Goal: Information Seeking & Learning: Learn about a topic

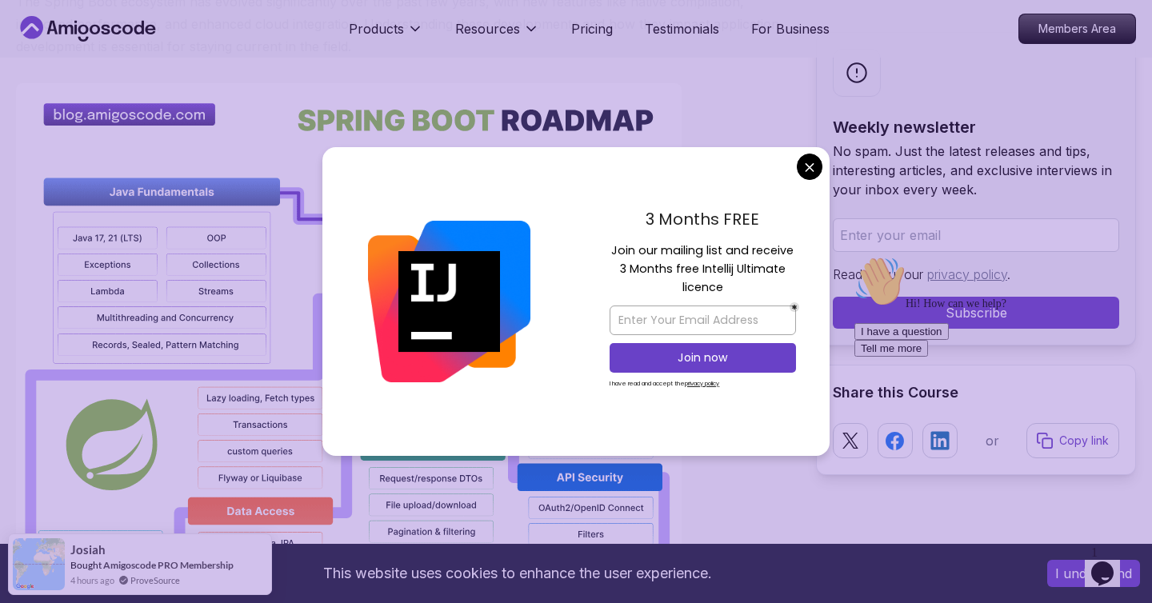
scroll to position [1109, 0]
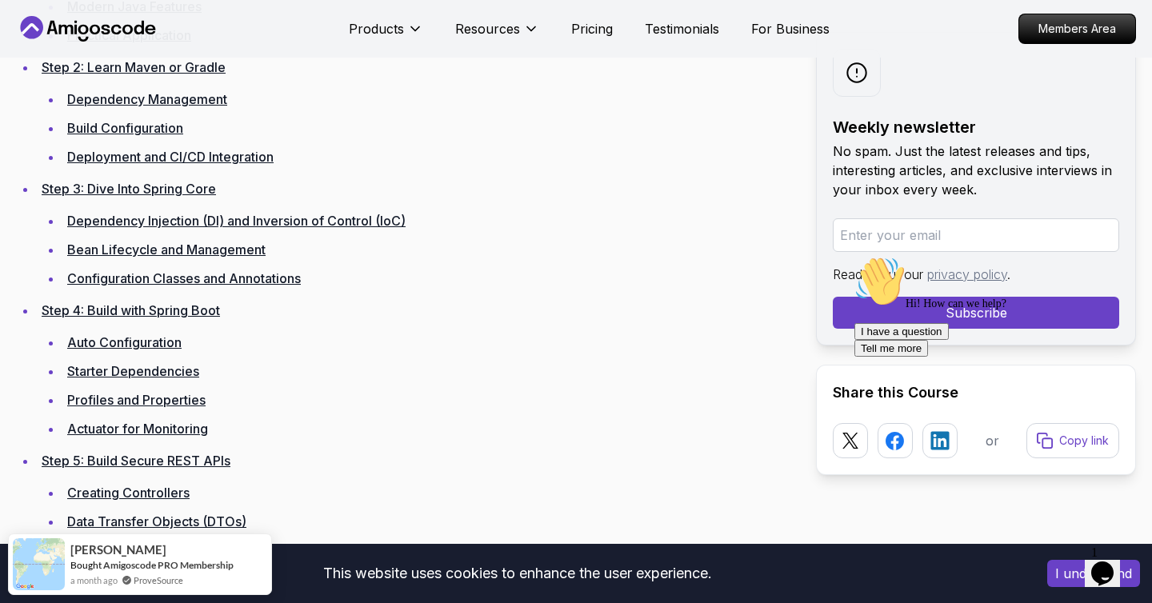
scroll to position [2477, 0]
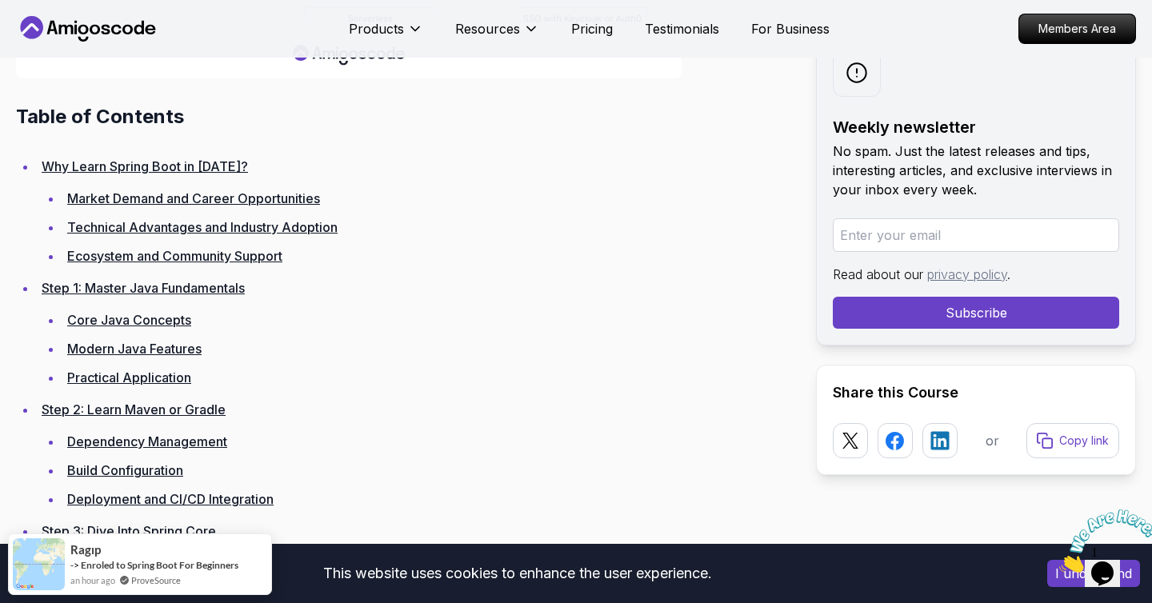
scroll to position [2204, 0]
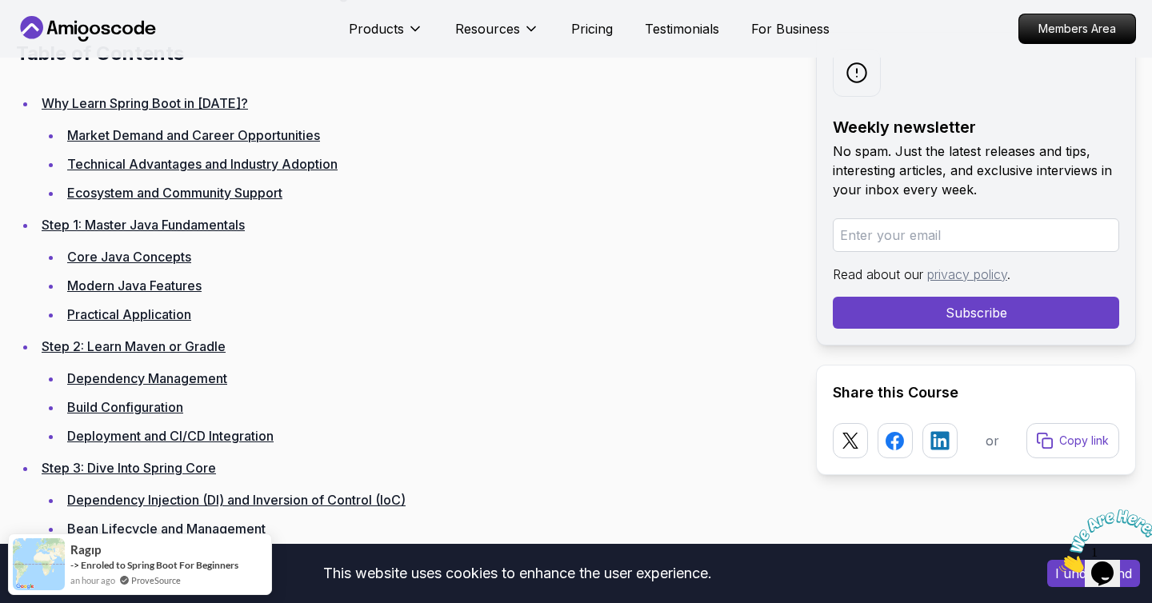
click at [129, 219] on link "Step 1: Master Java Fundamentals" at bounding box center [143, 225] width 203 height 16
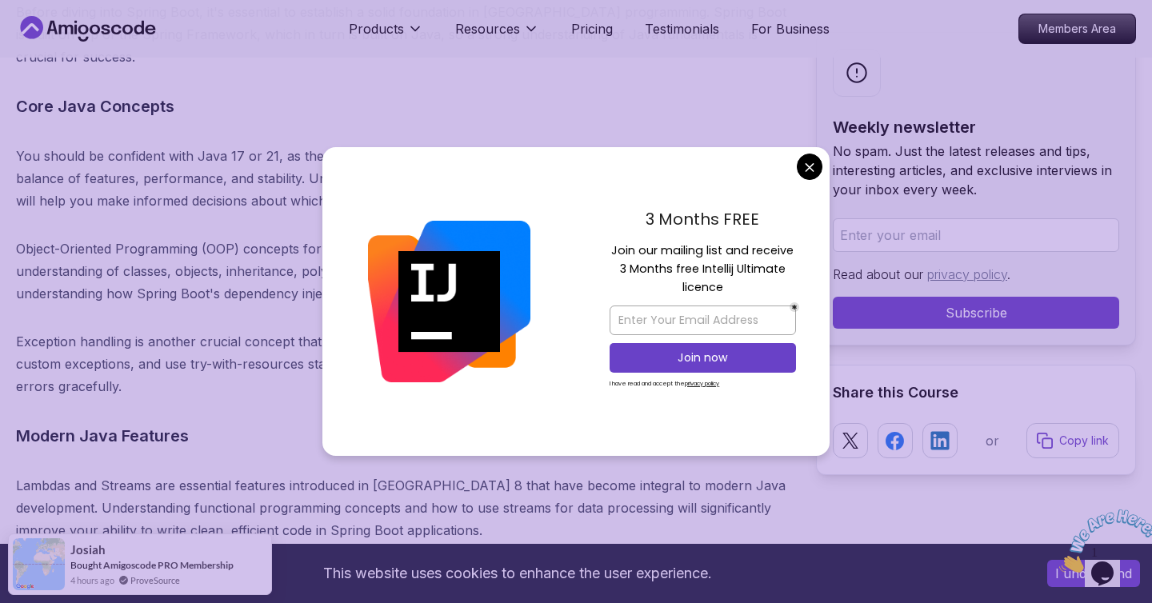
scroll to position [5386, 0]
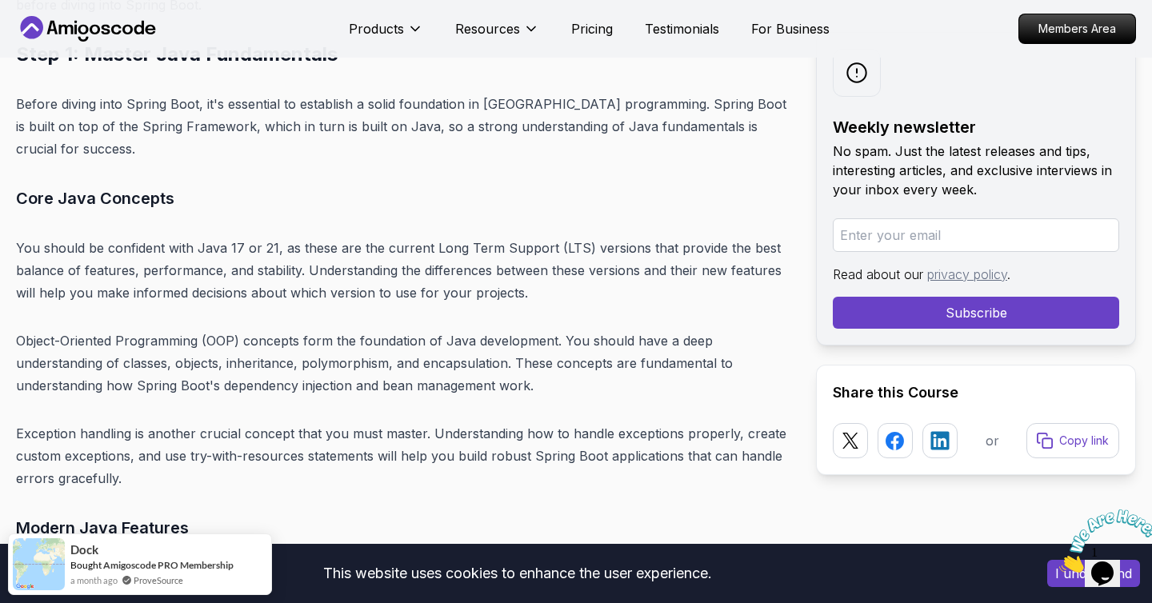
scroll to position [5352, 0]
drag, startPoint x: 182, startPoint y: 181, endPoint x: 5, endPoint y: 181, distance: 177.6
copy h3 "Core Java Concepts"
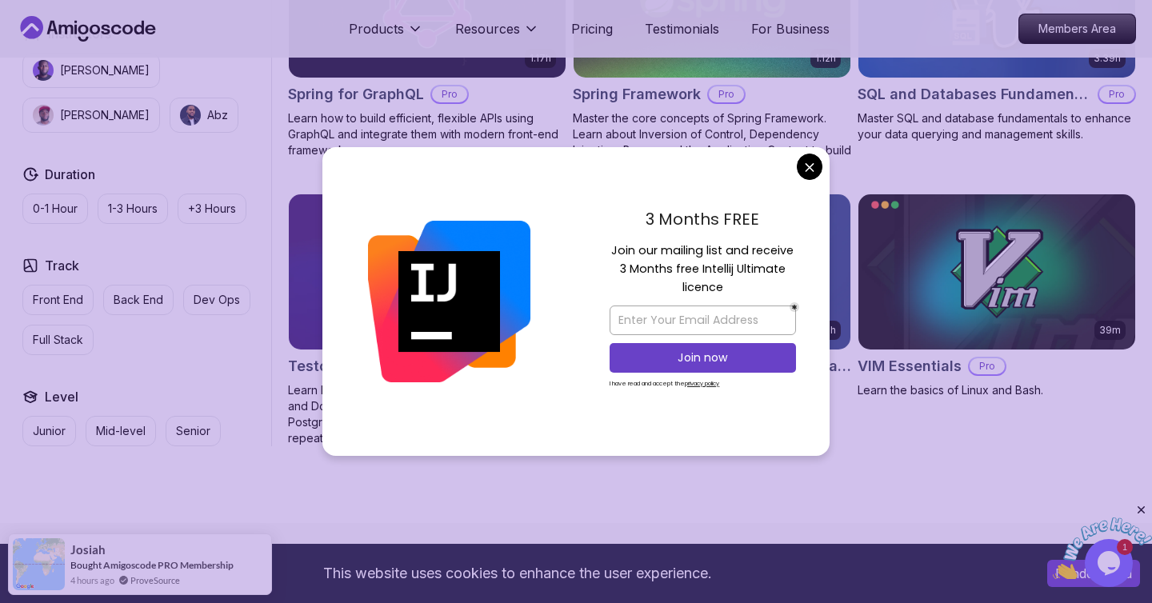
scroll to position [4141, 0]
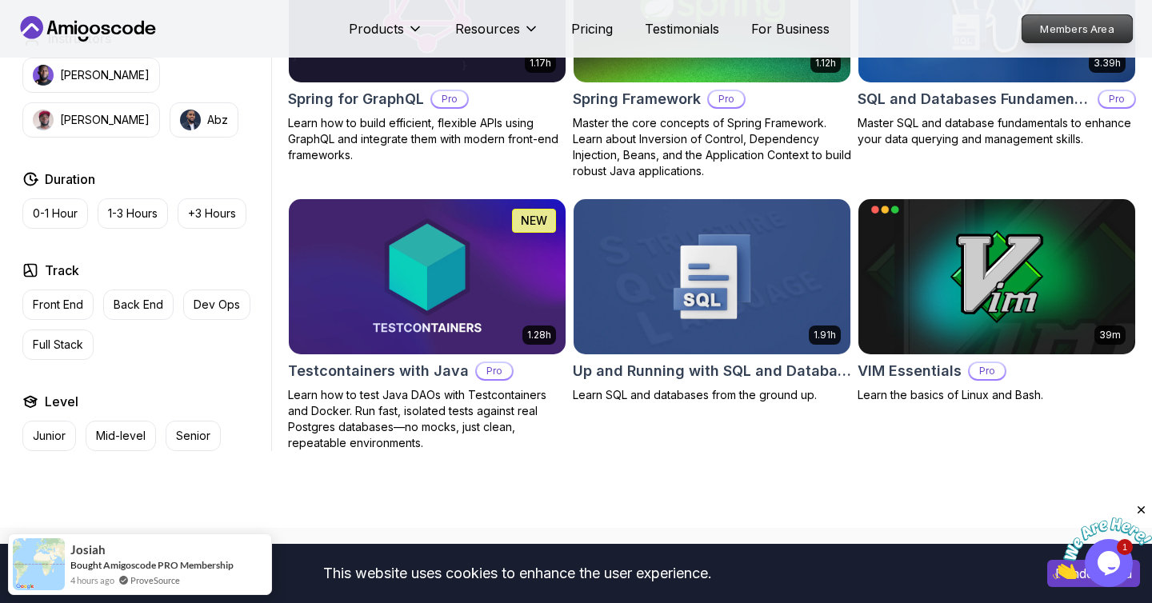
click at [1067, 28] on p "Members Area" at bounding box center [1077, 28] width 110 height 27
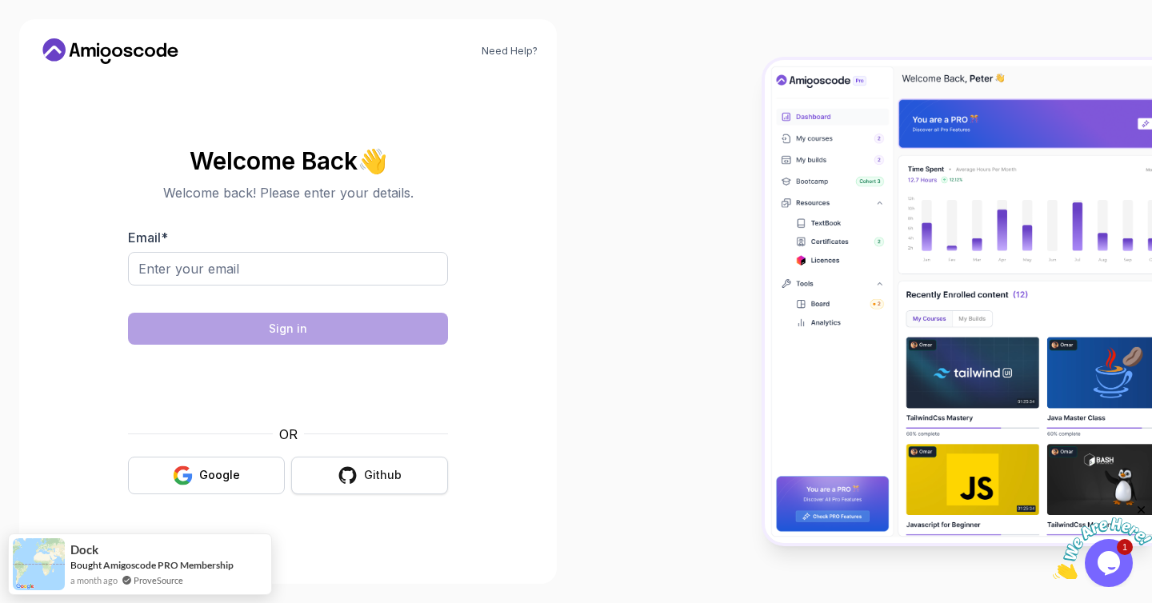
click at [338, 469] on button "Github" at bounding box center [369, 476] width 157 height 38
